Goal: Find specific page/section: Find specific page/section

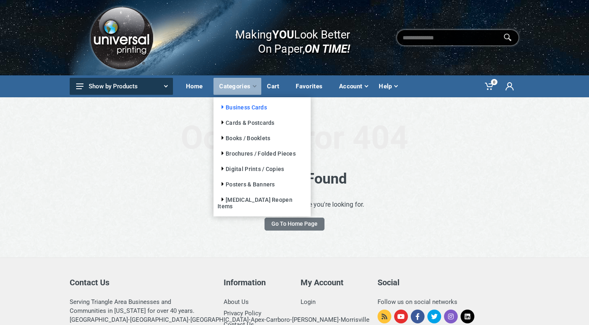
click at [243, 107] on link "Business Cards" at bounding box center [242, 107] width 49 height 6
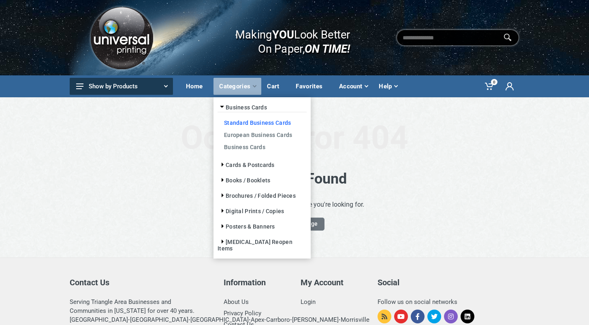
click at [241, 122] on link "Standard Business Cards" at bounding box center [262, 122] width 89 height 12
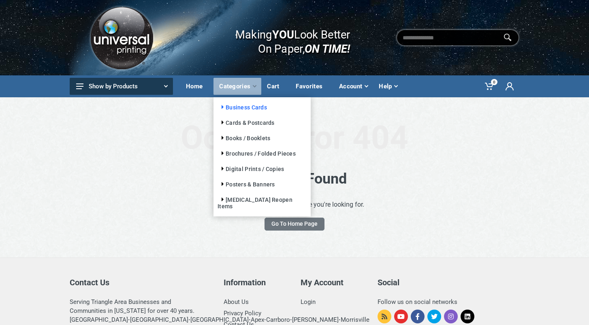
click at [226, 106] on link "Business Cards" at bounding box center [242, 107] width 49 height 6
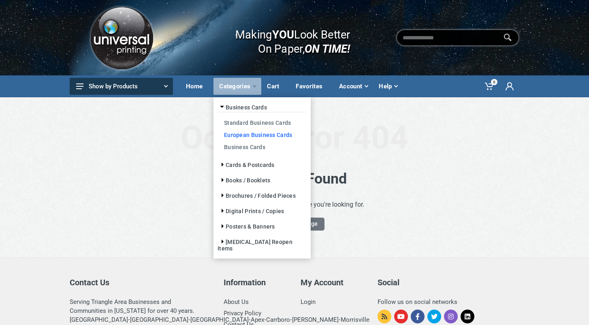
click at [229, 133] on link "European Business Cards" at bounding box center [262, 134] width 89 height 12
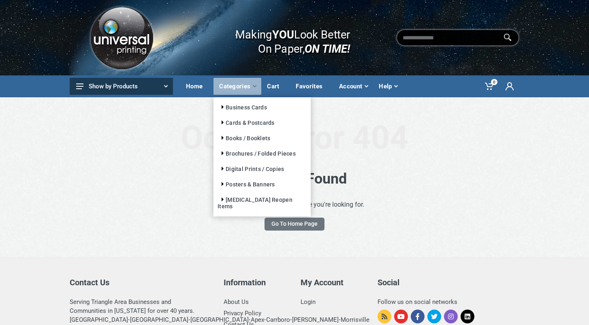
click at [237, 86] on div "Categories" at bounding box center [238, 86] width 48 height 17
click at [238, 137] on link "Books / Booklets" at bounding box center [244, 138] width 53 height 6
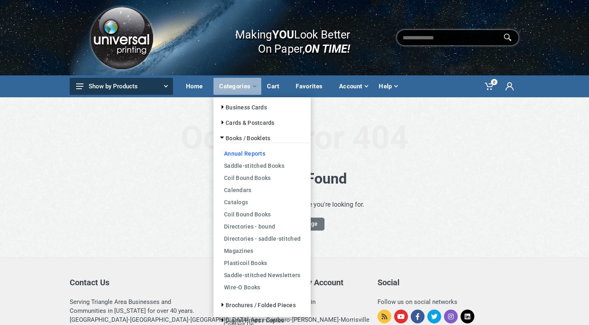
click at [238, 150] on link "Annual Reports" at bounding box center [264, 153] width 93 height 12
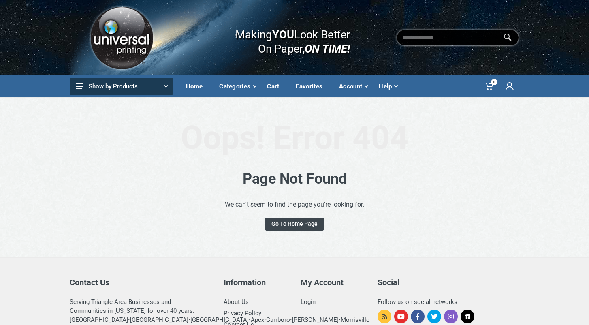
click at [297, 221] on link "Go To Home Page" at bounding box center [295, 224] width 60 height 13
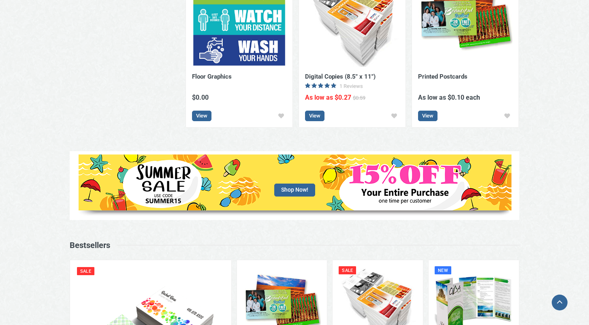
scroll to position [413, 0]
